Goal: Transaction & Acquisition: Purchase product/service

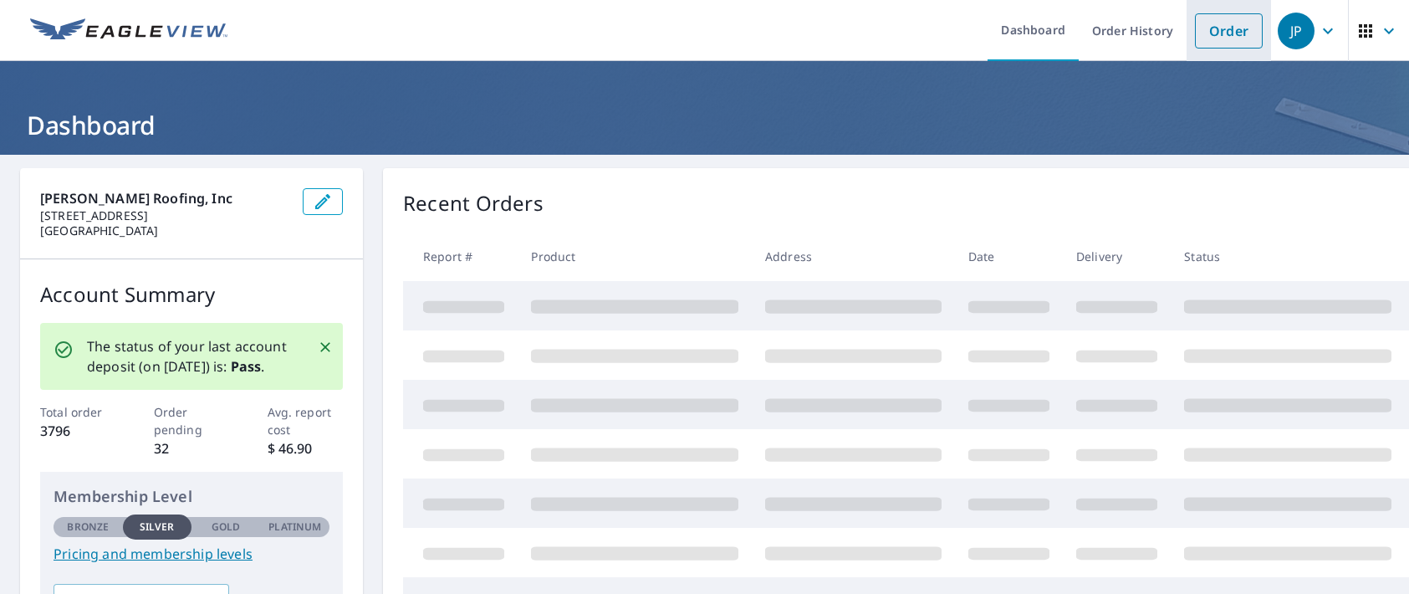
click at [1201, 33] on link "Order" at bounding box center [1229, 30] width 68 height 35
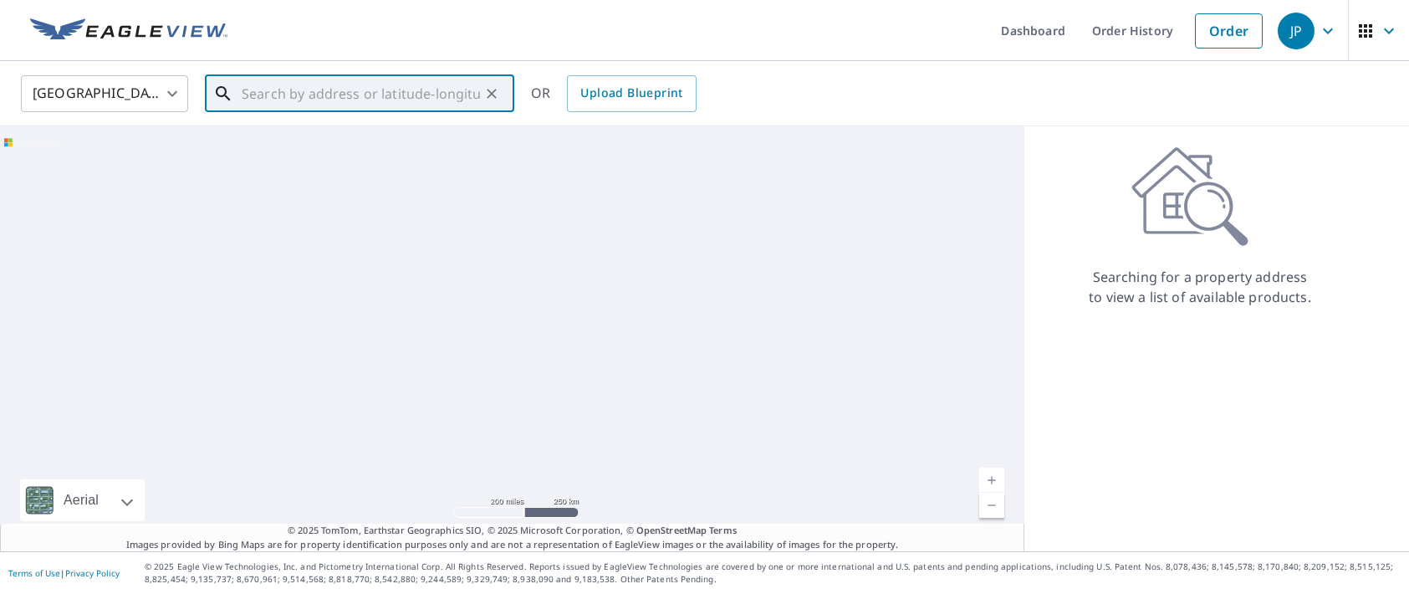
click at [346, 94] on input "text" at bounding box center [361, 93] width 238 height 47
paste input "3297 I-20"
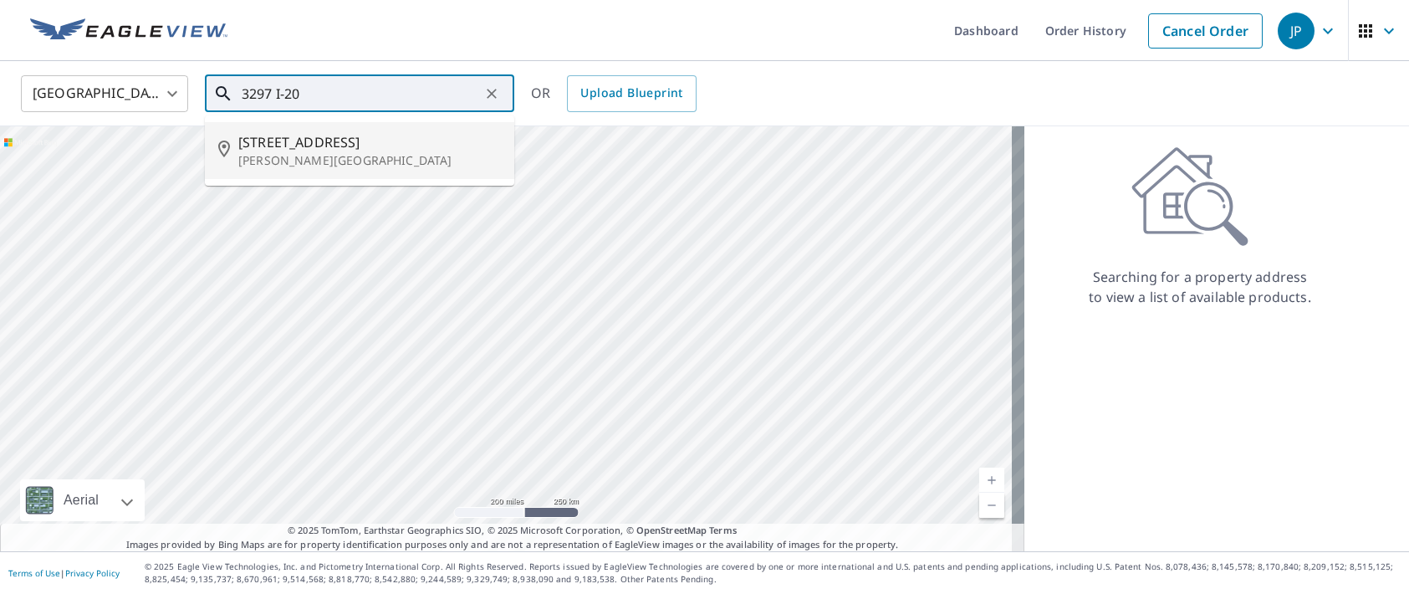
click at [351, 154] on p "[PERSON_NAME][GEOGRAPHIC_DATA]" at bounding box center [369, 160] width 263 height 17
type input "[STREET_ADDRESS][PERSON_NAME]"
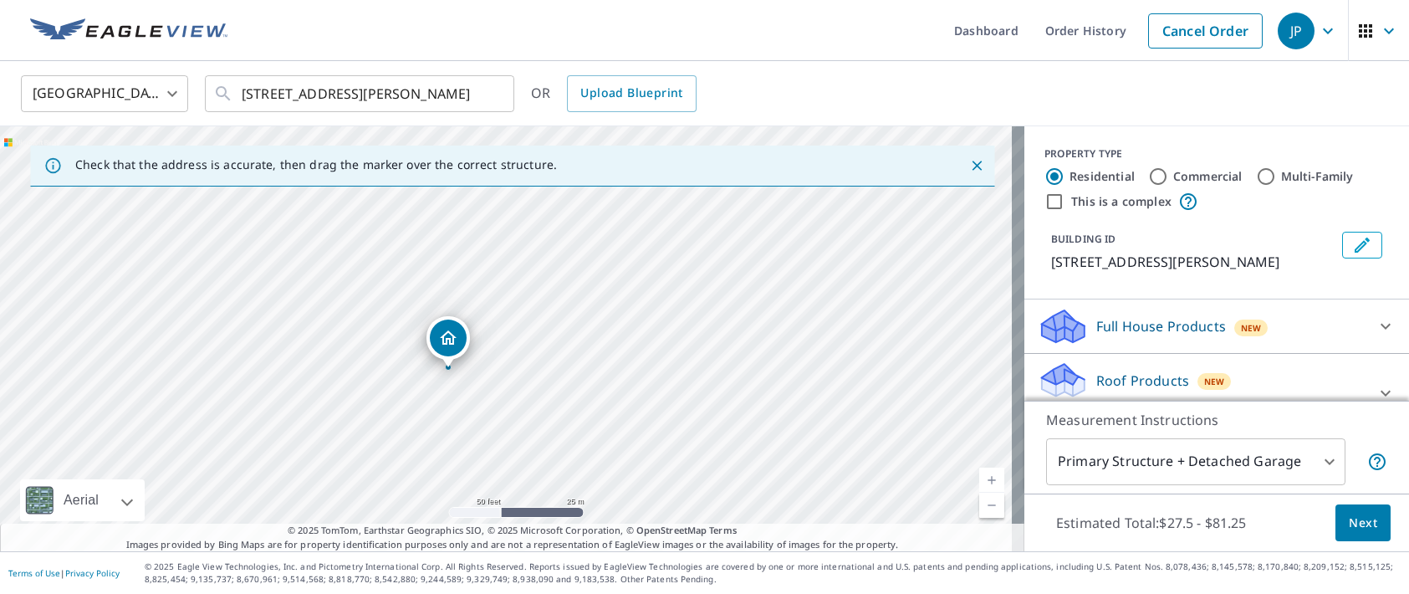
drag, startPoint x: 526, startPoint y: 345, endPoint x: 459, endPoint y: 379, distance: 75.2
click at [462, 379] on div "[STREET_ADDRESS][PERSON_NAME]" at bounding box center [512, 338] width 1024 height 425
drag, startPoint x: 532, startPoint y: 412, endPoint x: 542, endPoint y: 319, distance: 93.4
click at [542, 319] on div "[STREET_ADDRESS][PERSON_NAME]" at bounding box center [512, 338] width 1024 height 425
click at [1366, 375] on div at bounding box center [1386, 393] width 40 height 40
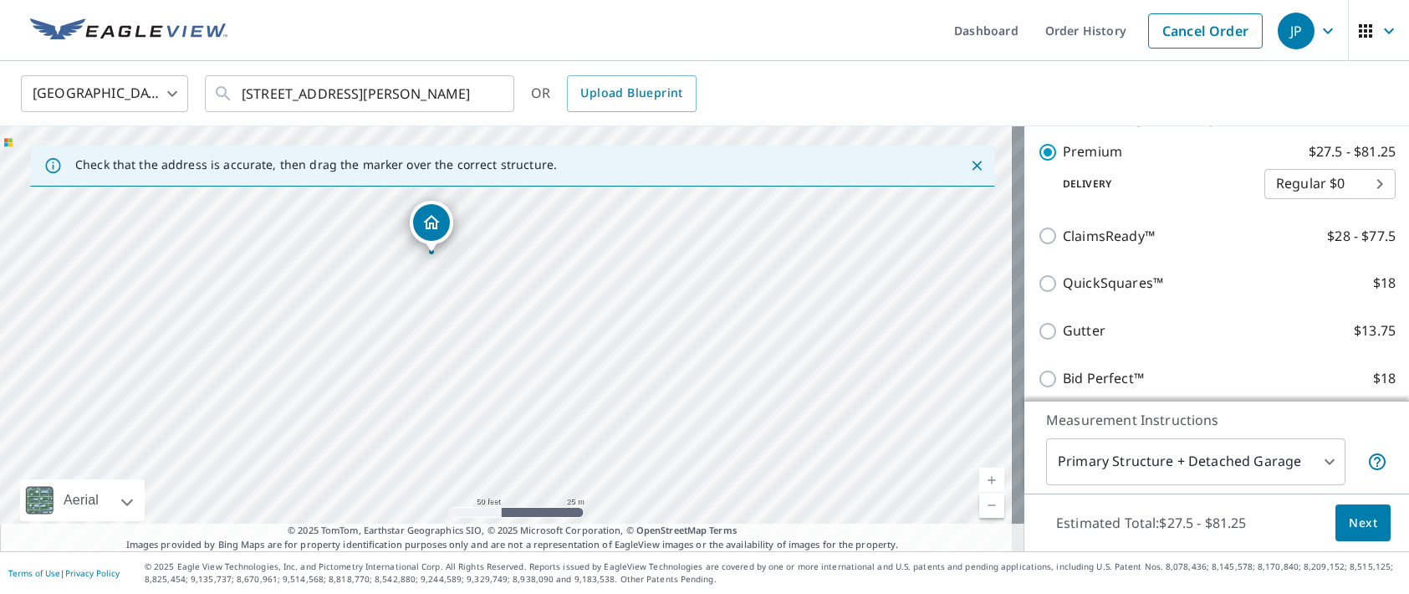
scroll to position [335, 0]
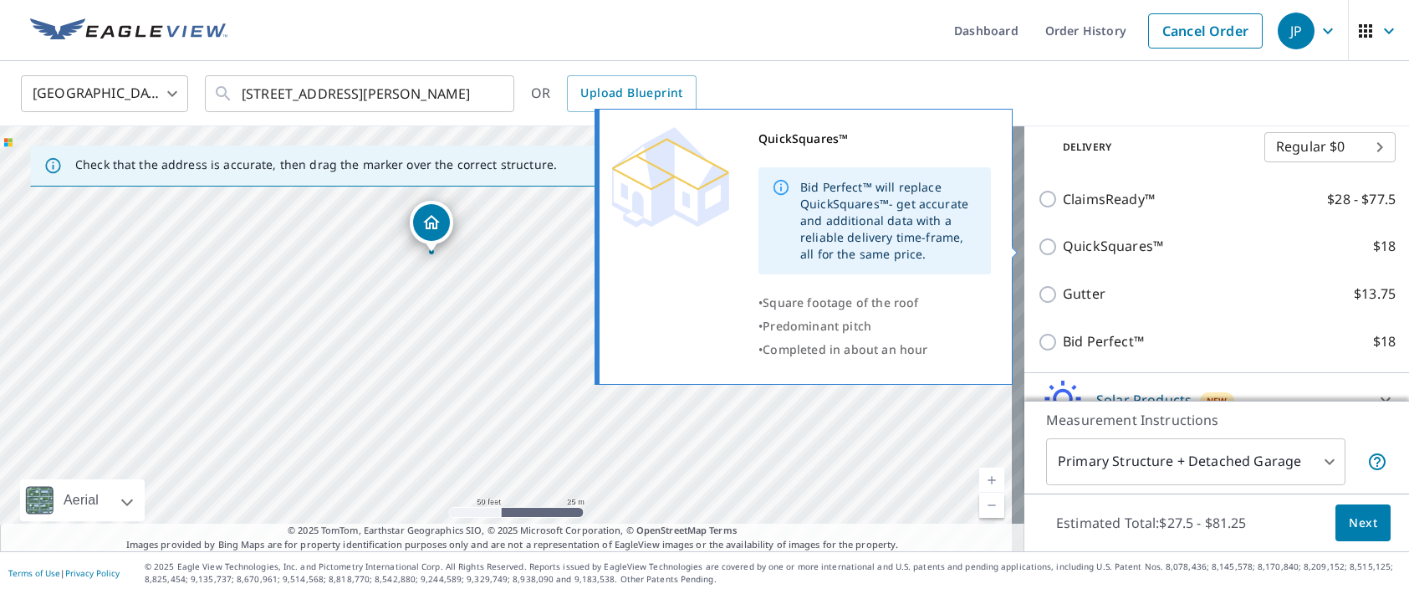
click at [1038, 244] on input "QuickSquares™ $18" at bounding box center [1050, 247] width 25 height 20
checkbox input "true"
checkbox input "false"
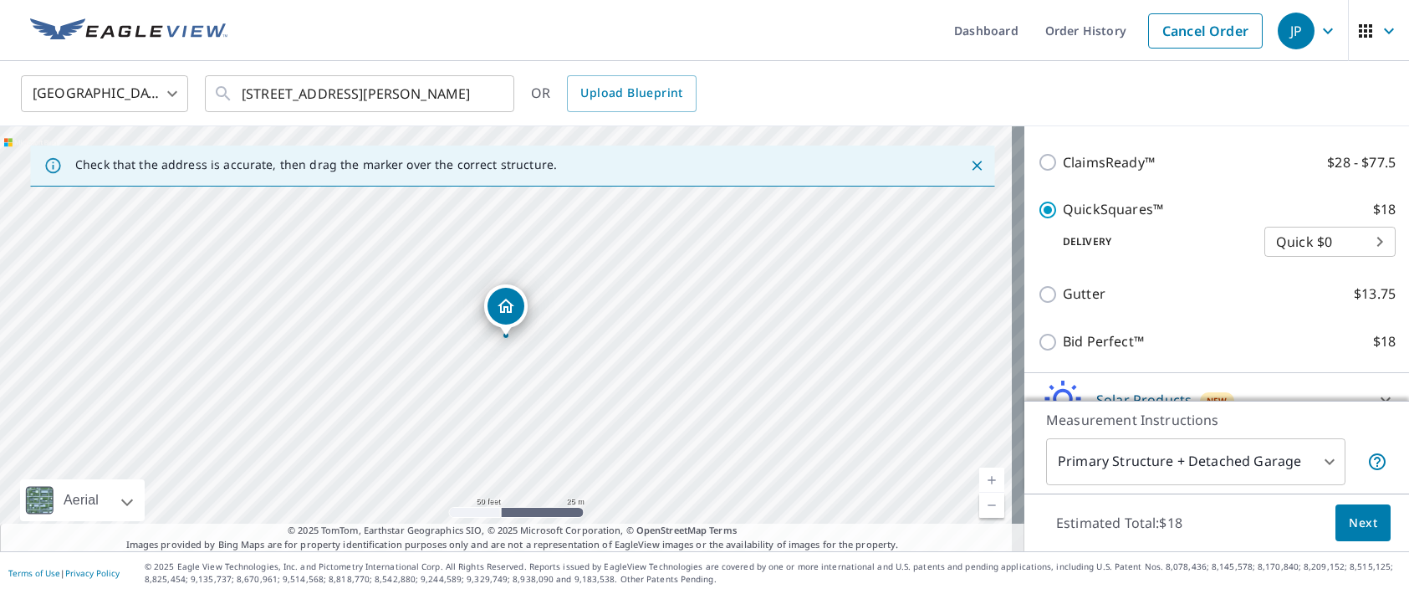
click at [1360, 518] on span "Next" at bounding box center [1363, 523] width 28 height 21
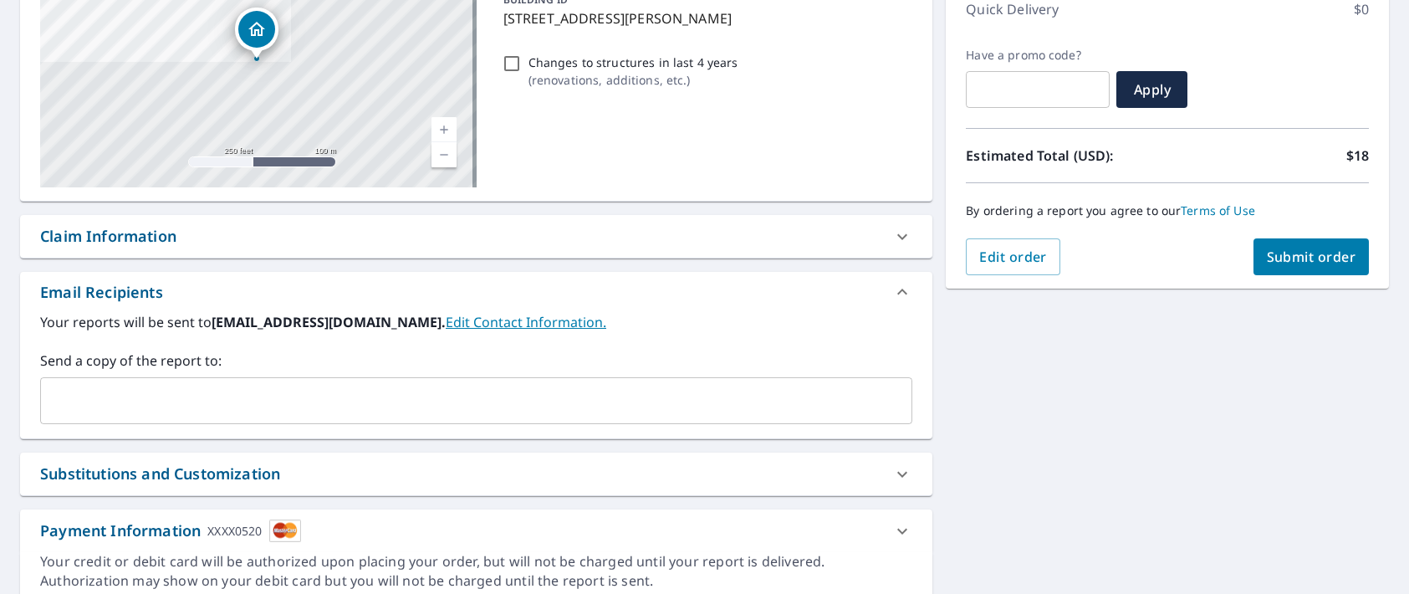
scroll to position [251, 0]
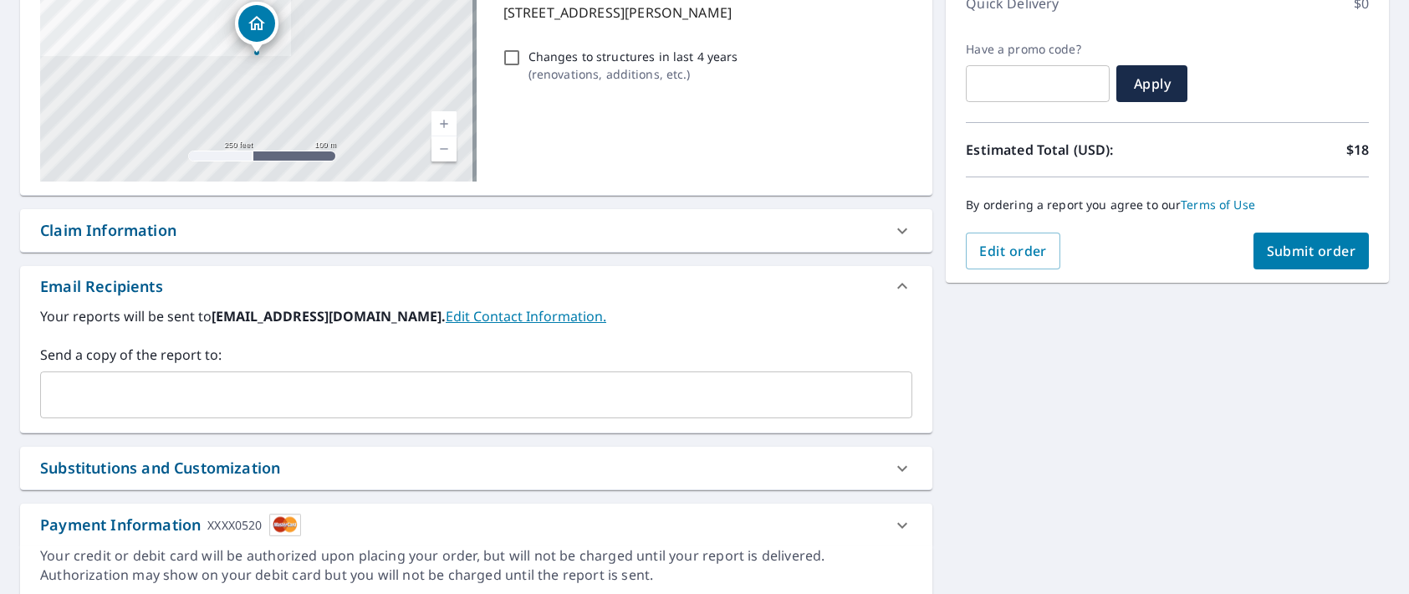
click at [434, 399] on input "text" at bounding box center [464, 395] width 832 height 32
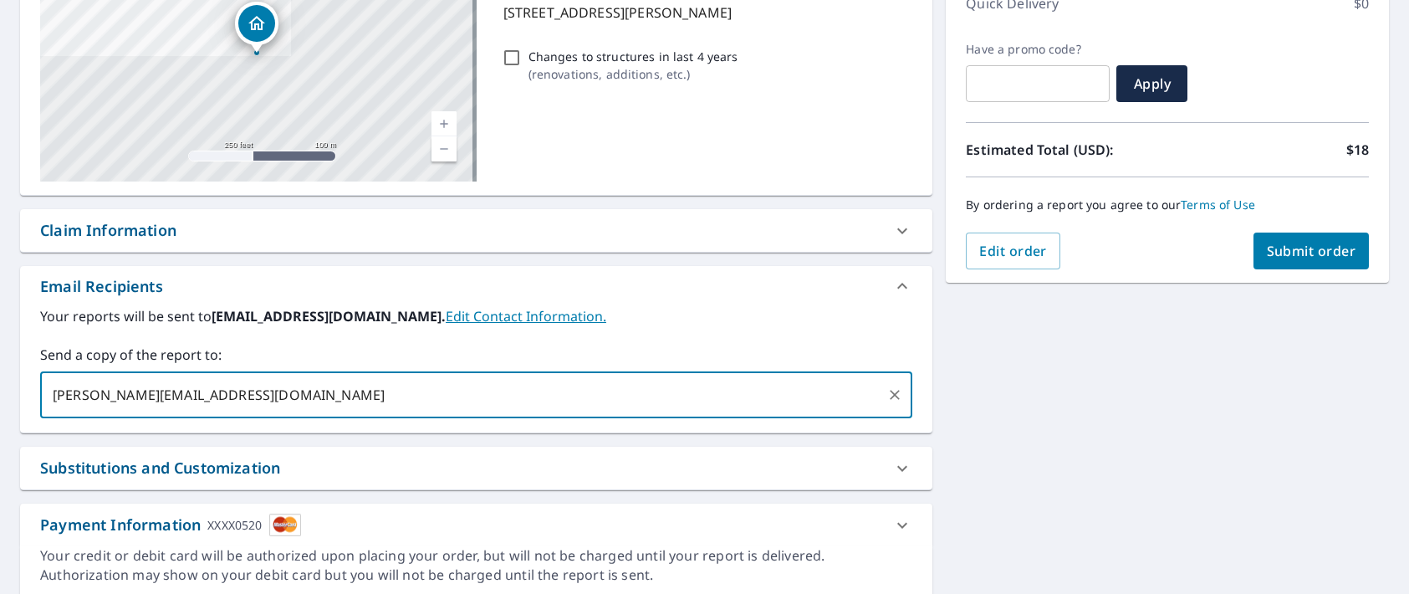
type input "[PERSON_NAME][EMAIL_ADDRESS][DOMAIN_NAME]"
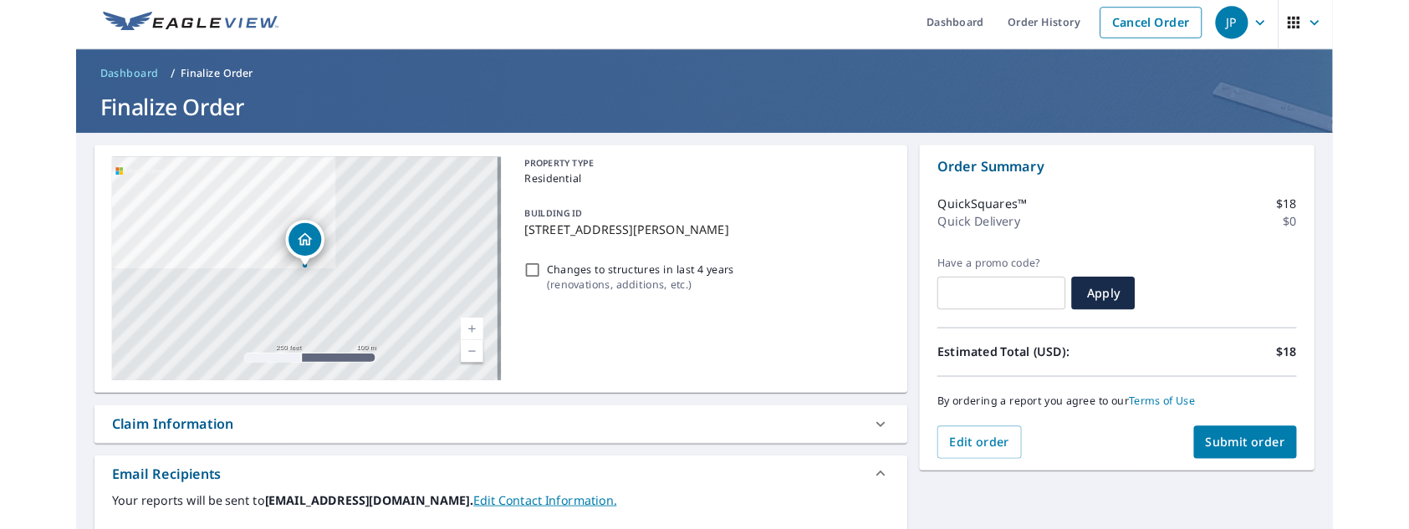
scroll to position [0, 0]
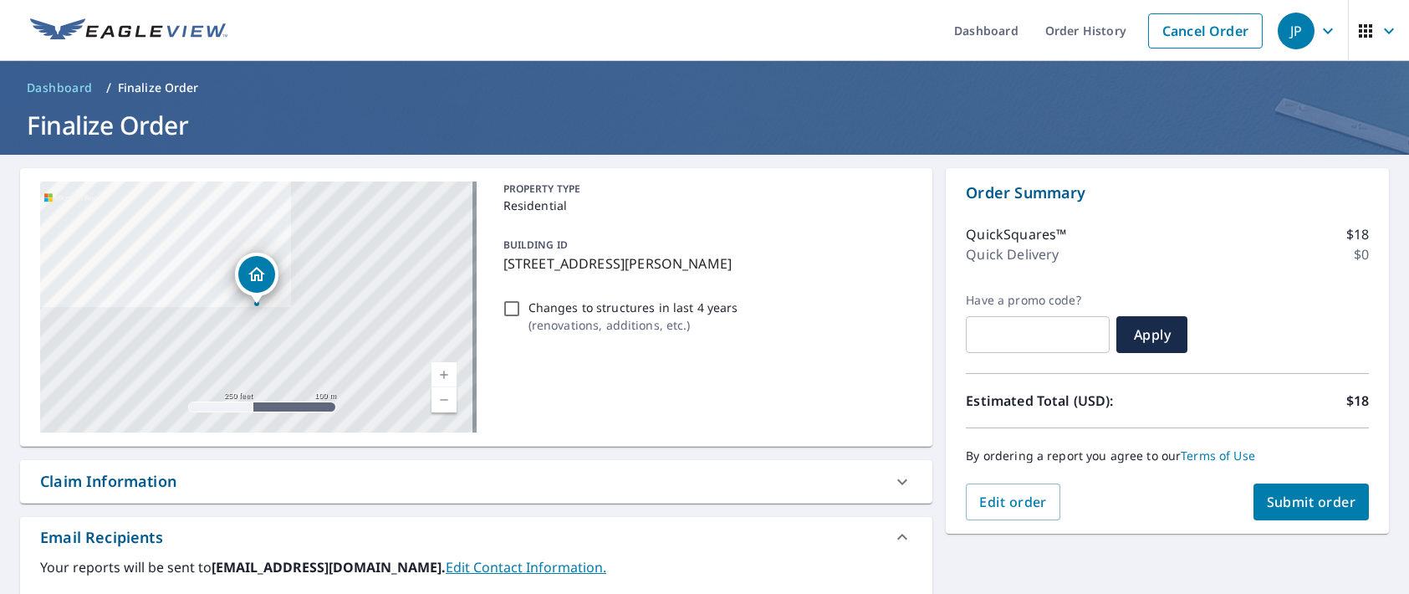
click at [1292, 504] on span "Submit order" at bounding box center [1311, 502] width 89 height 18
checkbox input "true"
